Goal: Information Seeking & Learning: Learn about a topic

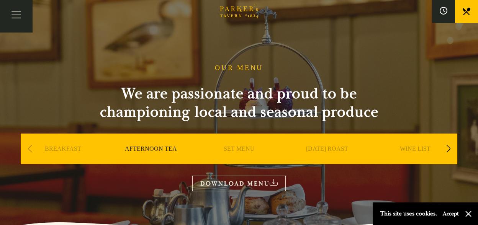
click at [224, 183] on link "DOWNLOAD MENU" at bounding box center [238, 184] width 93 height 16
click at [15, 16] on button "Toggle navigation" at bounding box center [16, 16] width 33 height 33
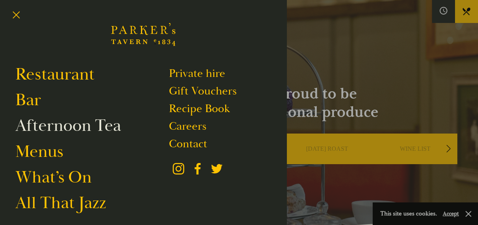
click at [76, 129] on link "Afternoon Tea" at bounding box center [68, 125] width 106 height 21
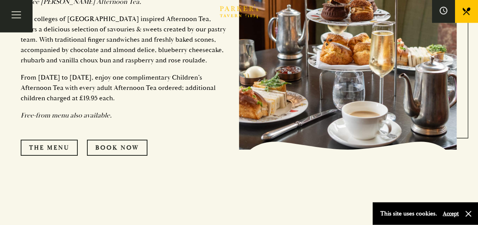
scroll to position [398, 0]
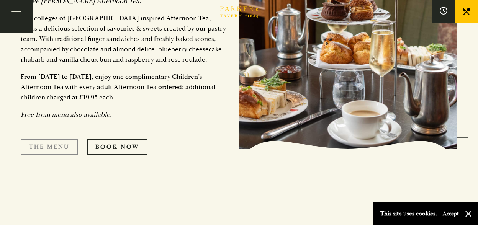
click at [62, 139] on link "The Menu" at bounding box center [49, 147] width 57 height 16
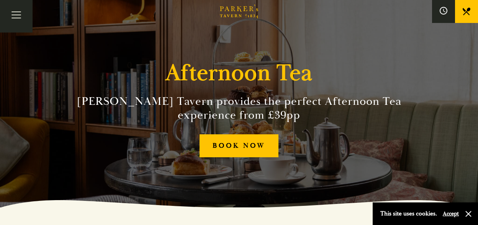
scroll to position [0, 0]
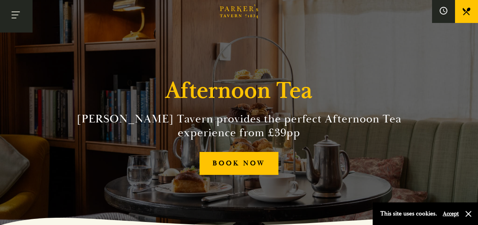
click at [16, 15] on button "Toggle navigation" at bounding box center [16, 16] width 33 height 33
